Goal: Navigation & Orientation: Find specific page/section

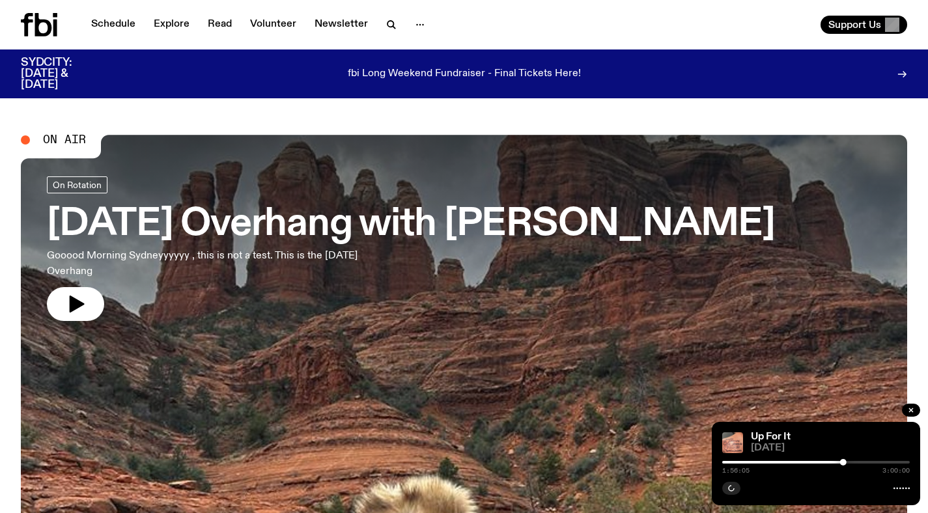
click at [160, 233] on h3 "[DATE] Overhang with [PERSON_NAME]" at bounding box center [411, 225] width 728 height 36
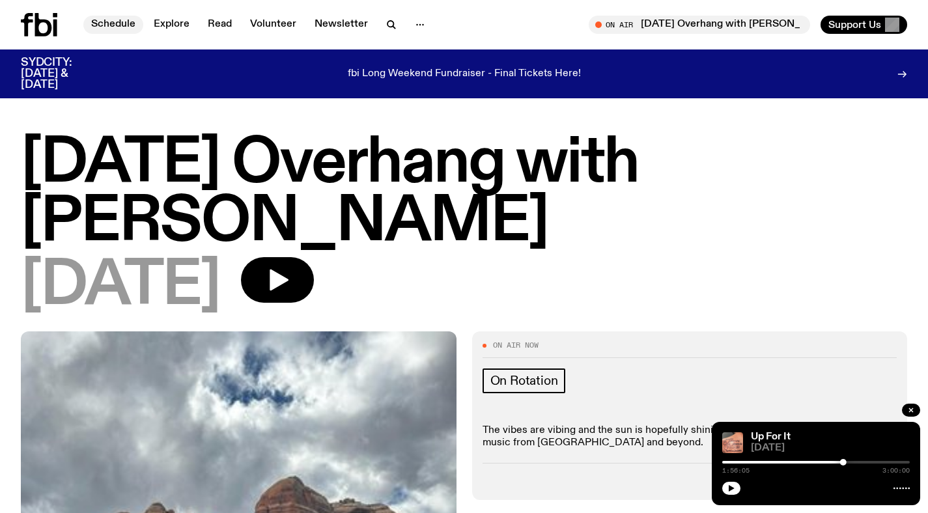
click at [115, 29] on link "Schedule" at bounding box center [113, 25] width 60 height 18
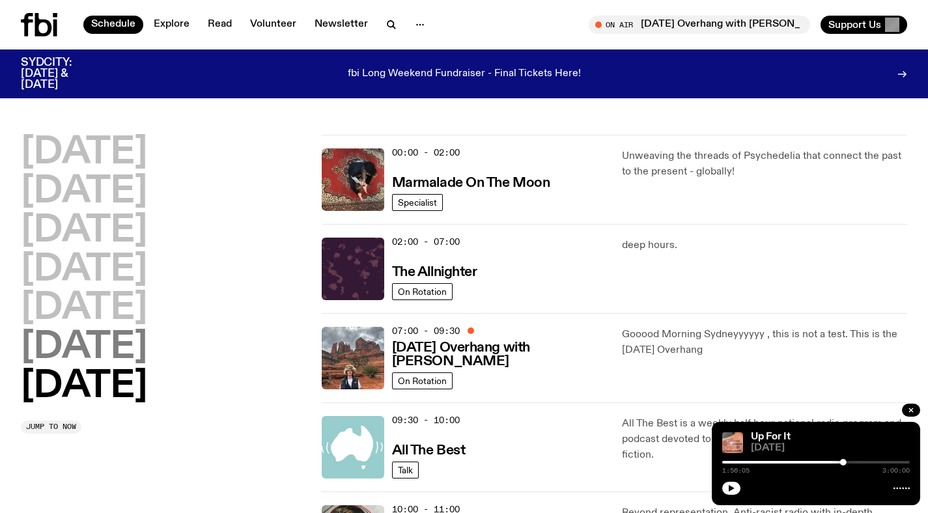
click at [141, 356] on h2 "[DATE]" at bounding box center [84, 348] width 126 height 36
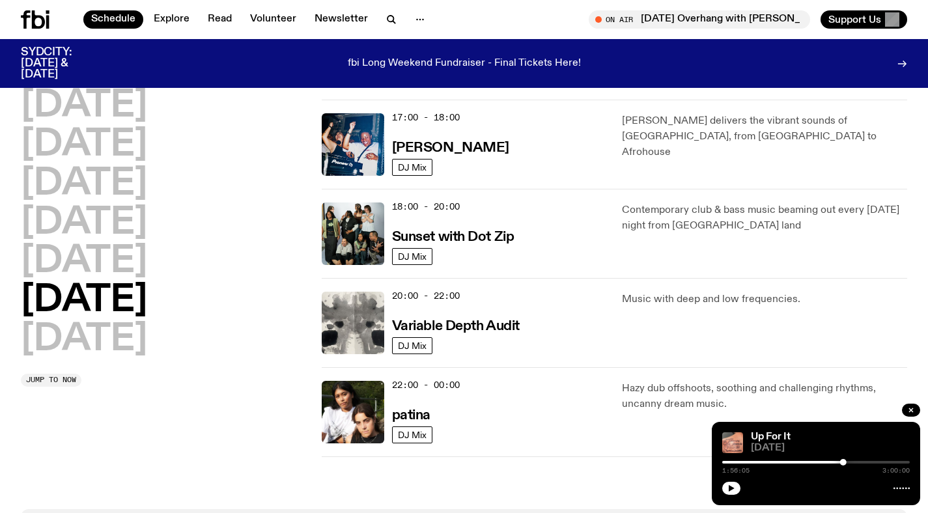
scroll to position [755, 0]
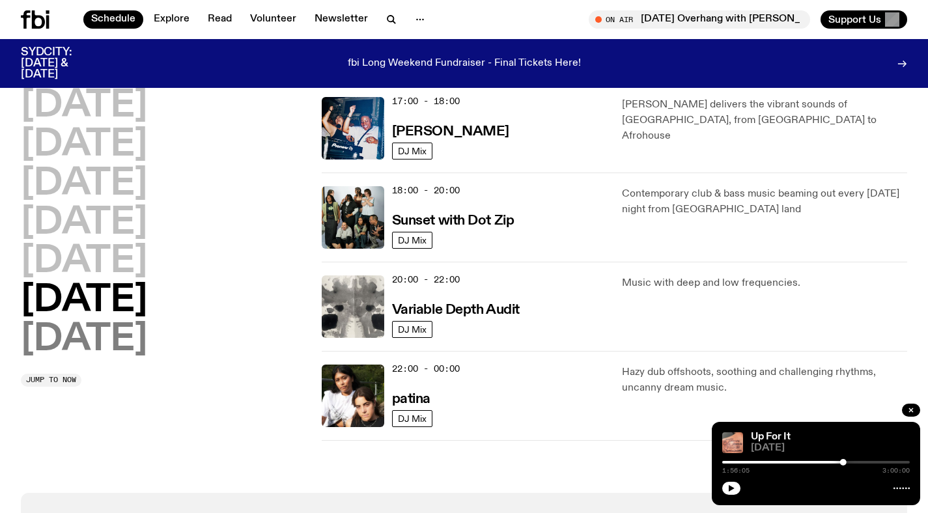
click at [124, 350] on h2 "[DATE]" at bounding box center [84, 340] width 126 height 36
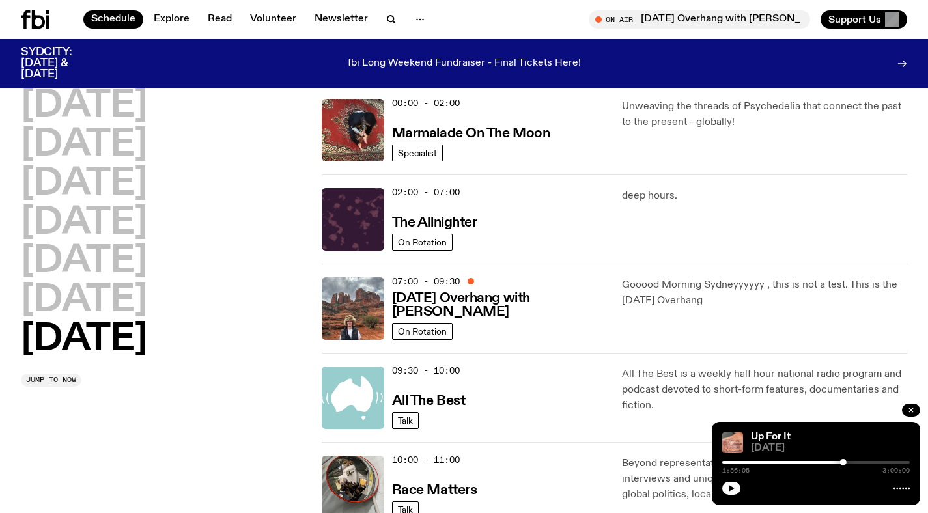
scroll to position [36, 0]
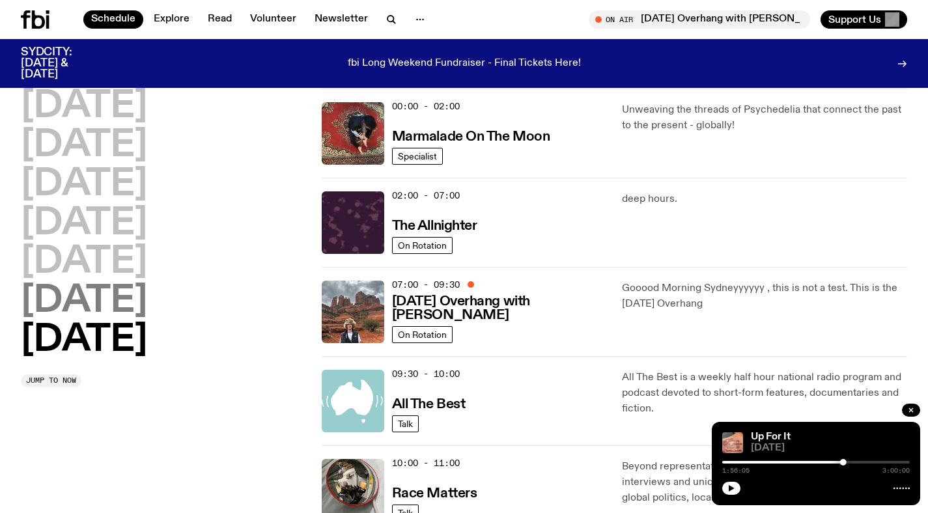
click at [113, 298] on h2 "[DATE]" at bounding box center [84, 301] width 126 height 36
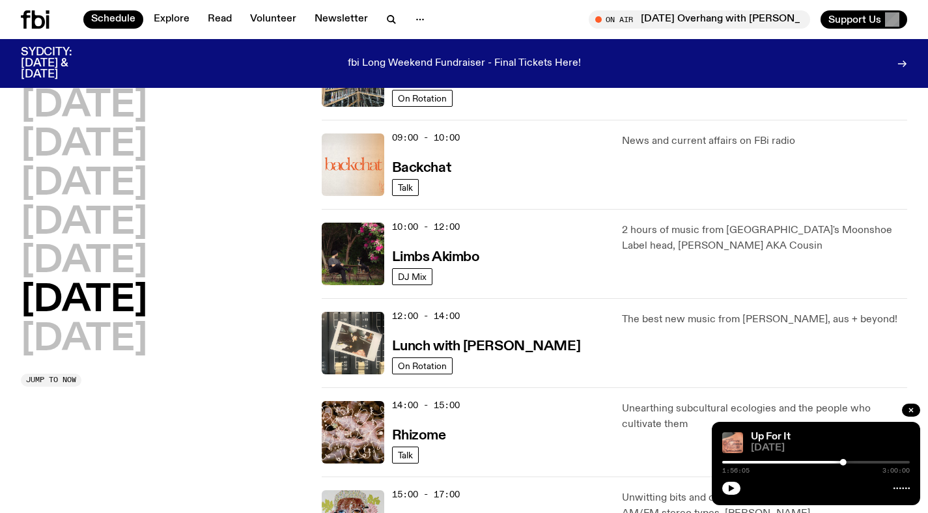
scroll to position [349, 0]
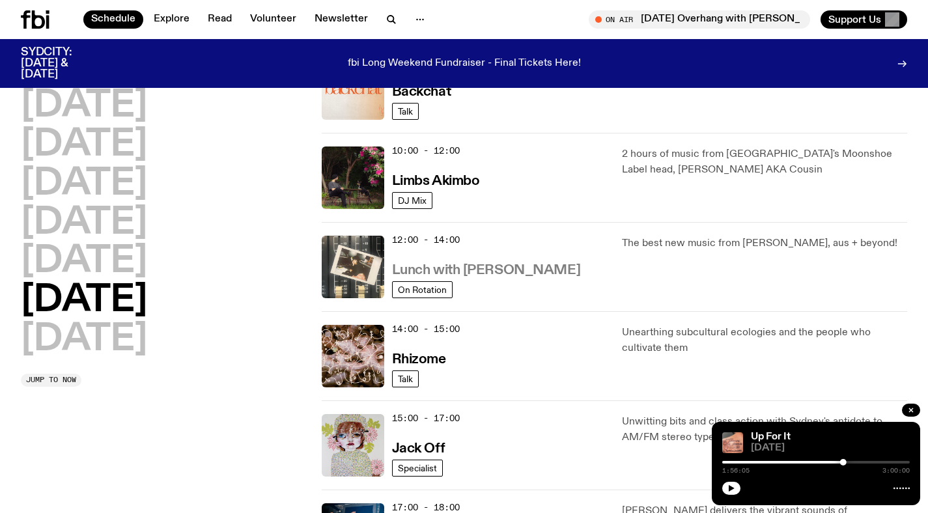
click at [475, 271] on h3 "Lunch with [PERSON_NAME]" at bounding box center [486, 271] width 188 height 14
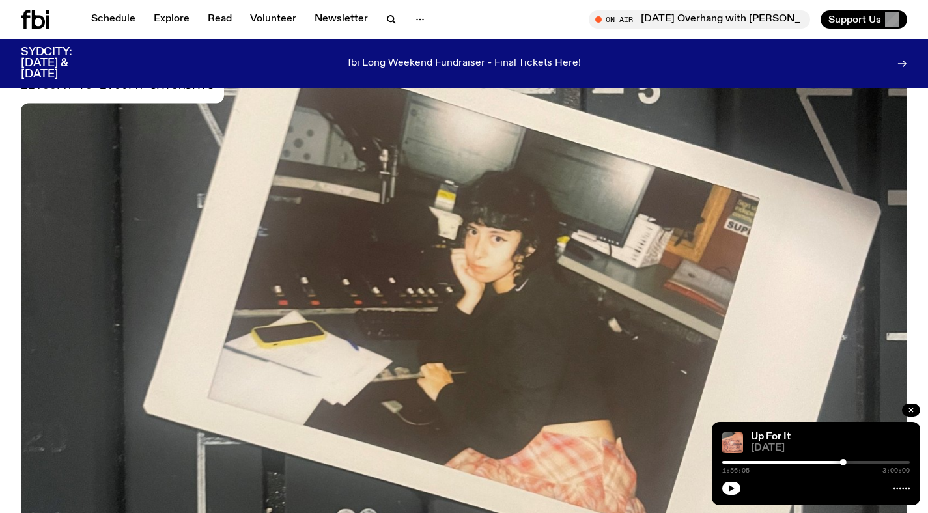
scroll to position [496, 0]
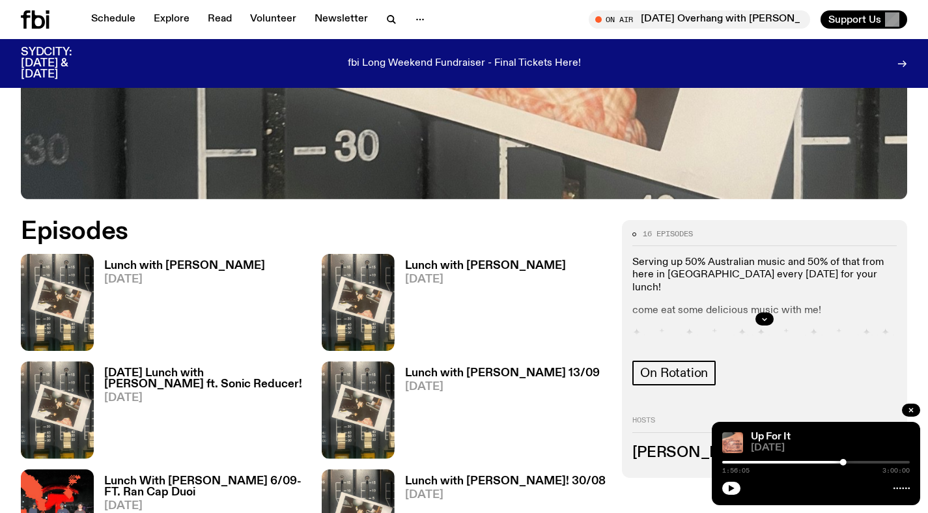
click at [180, 262] on h3 "Lunch with [PERSON_NAME]" at bounding box center [184, 266] width 161 height 11
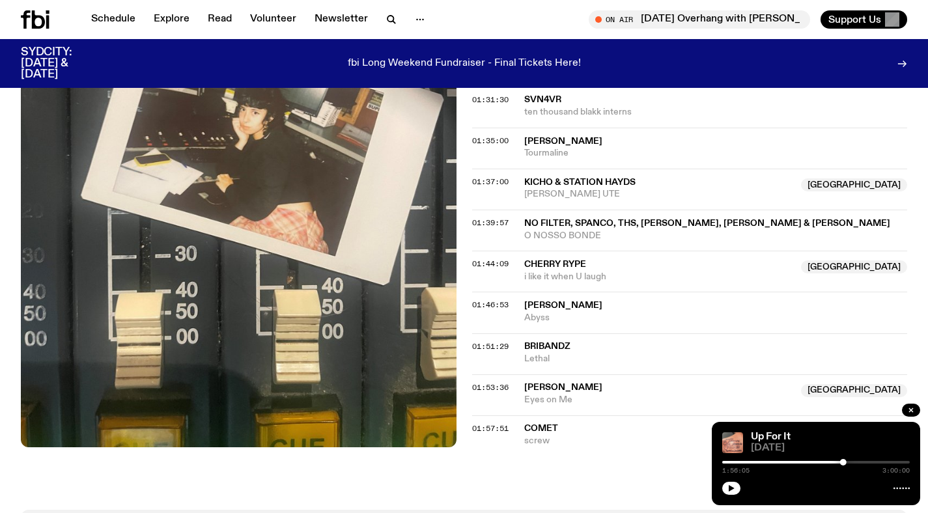
scroll to position [1644, 0]
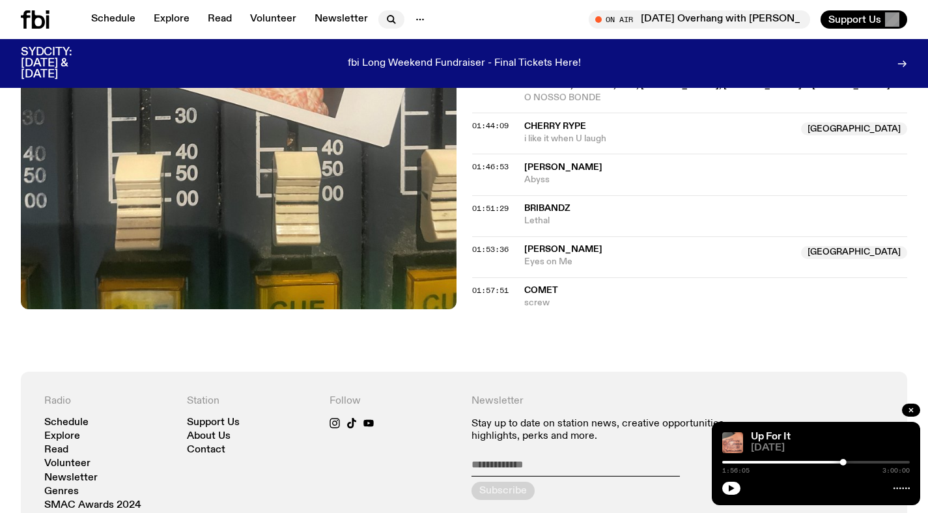
click at [386, 21] on icon "button" at bounding box center [392, 20] width 16 height 16
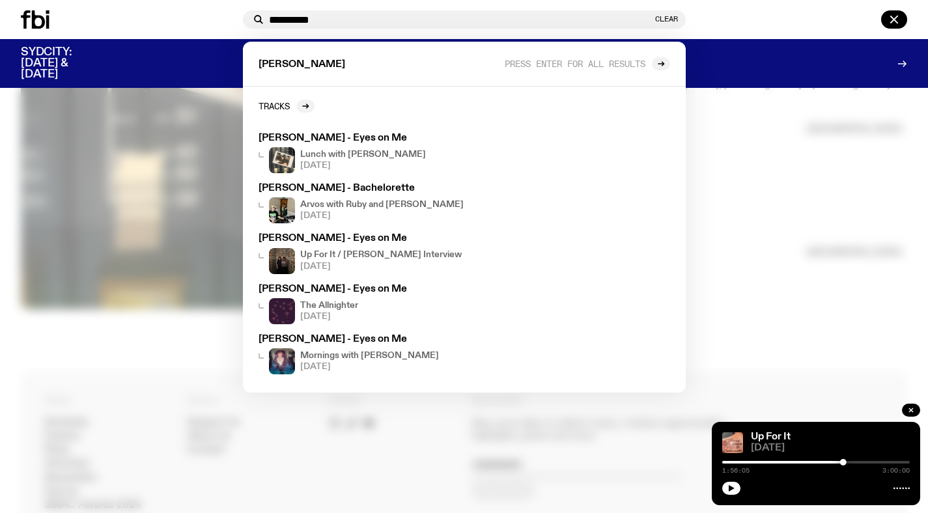
type input "**********"
